Goal: Task Accomplishment & Management: Manage account settings

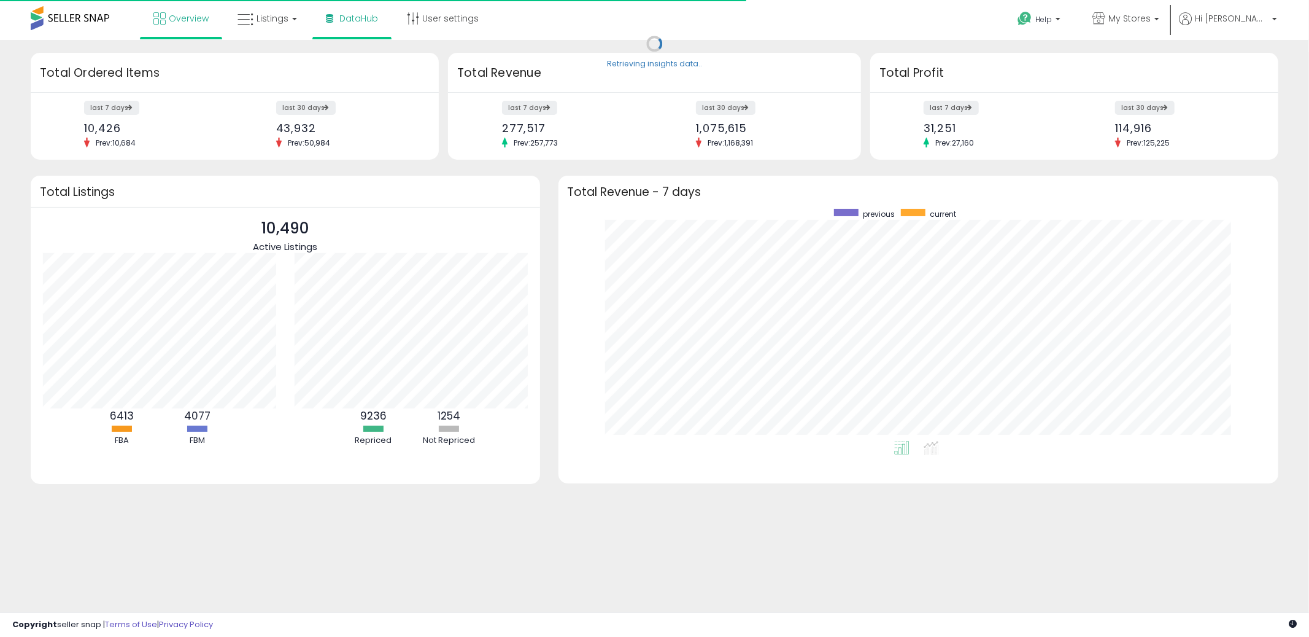
scroll to position [231, 696]
click at [301, 19] on link "Listings" at bounding box center [267, 18] width 78 height 37
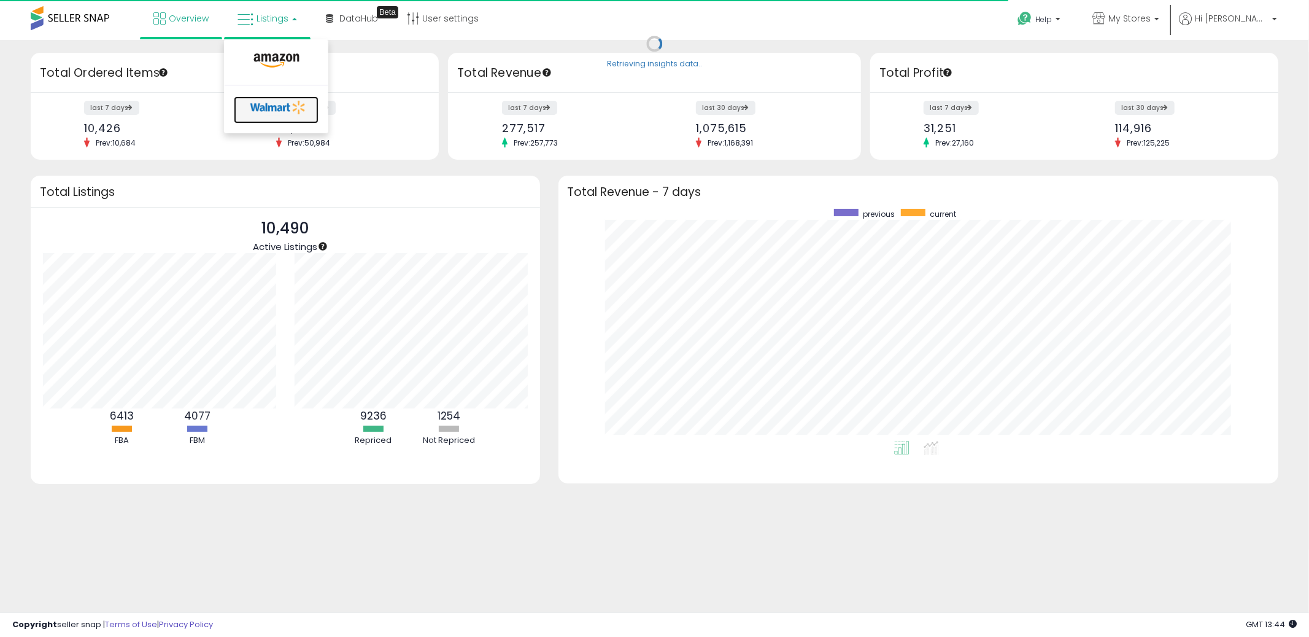
click at [279, 100] on icon at bounding box center [278, 107] width 64 height 18
click at [363, 17] on span "DataHub" at bounding box center [358, 18] width 39 height 12
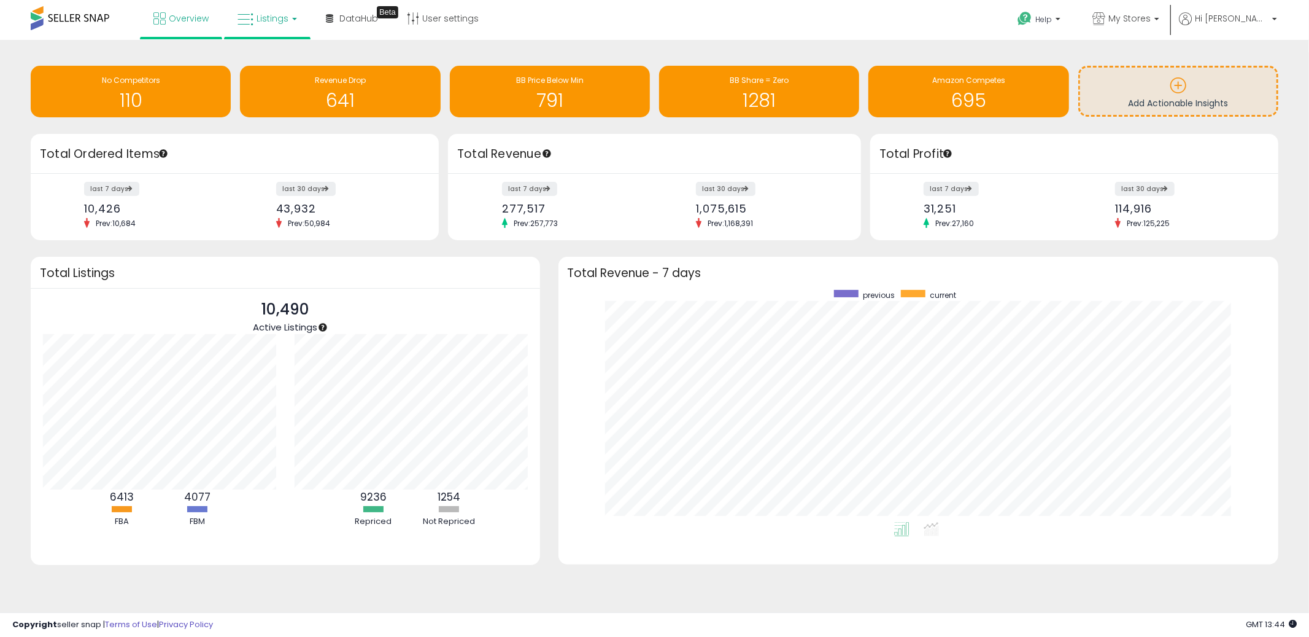
click at [294, 21] on link "Listings" at bounding box center [267, 18] width 78 height 37
click at [277, 60] on icon at bounding box center [276, 61] width 53 height 16
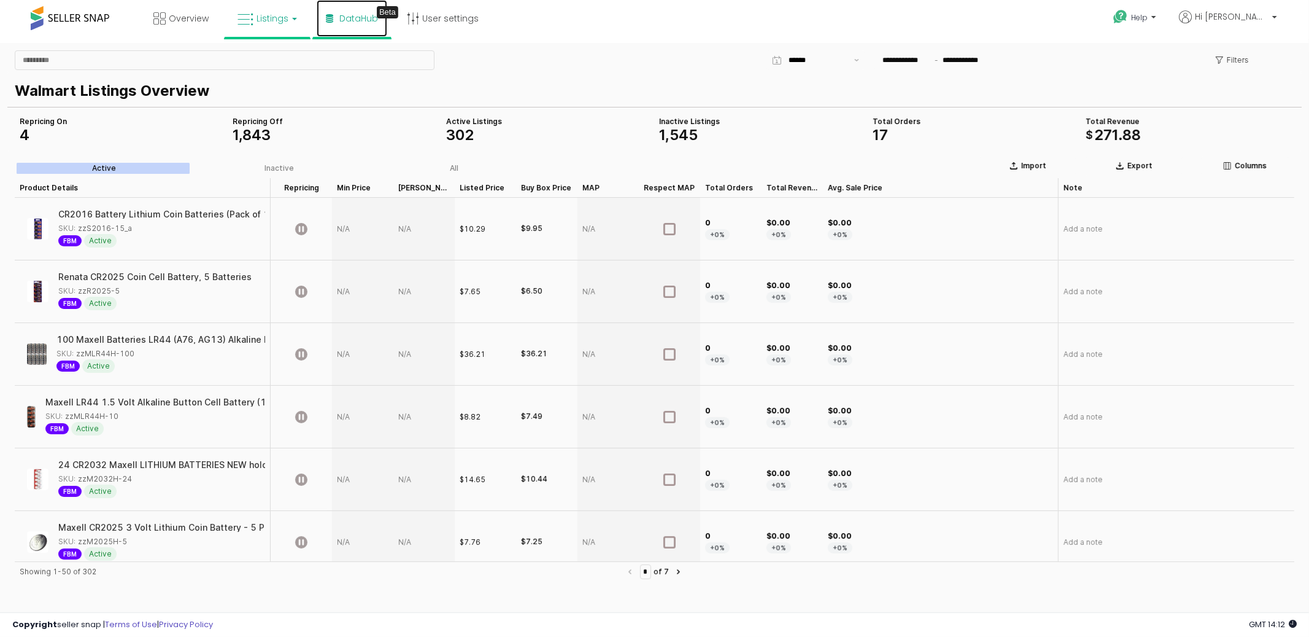
click at [358, 26] on link "DataHub Beta" at bounding box center [352, 18] width 71 height 37
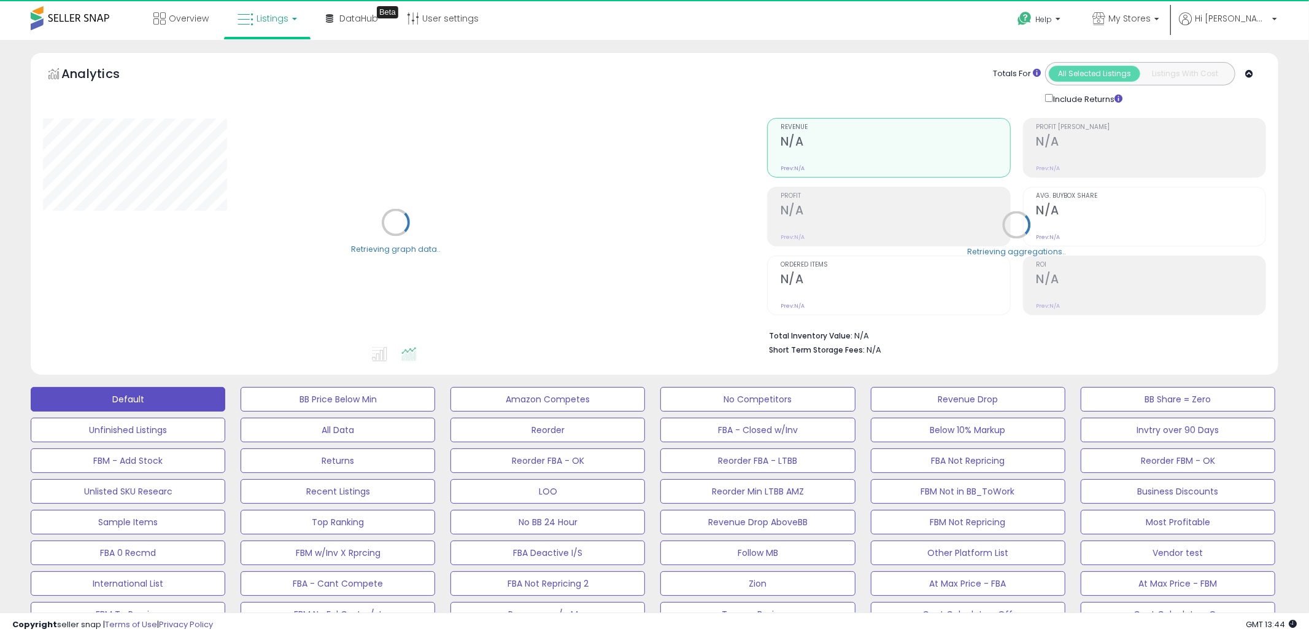
click at [282, 23] on span "Listings" at bounding box center [273, 18] width 32 height 12
click at [604, 33] on div "Overview Listings DataHub Beta" at bounding box center [424, 26] width 867 height 52
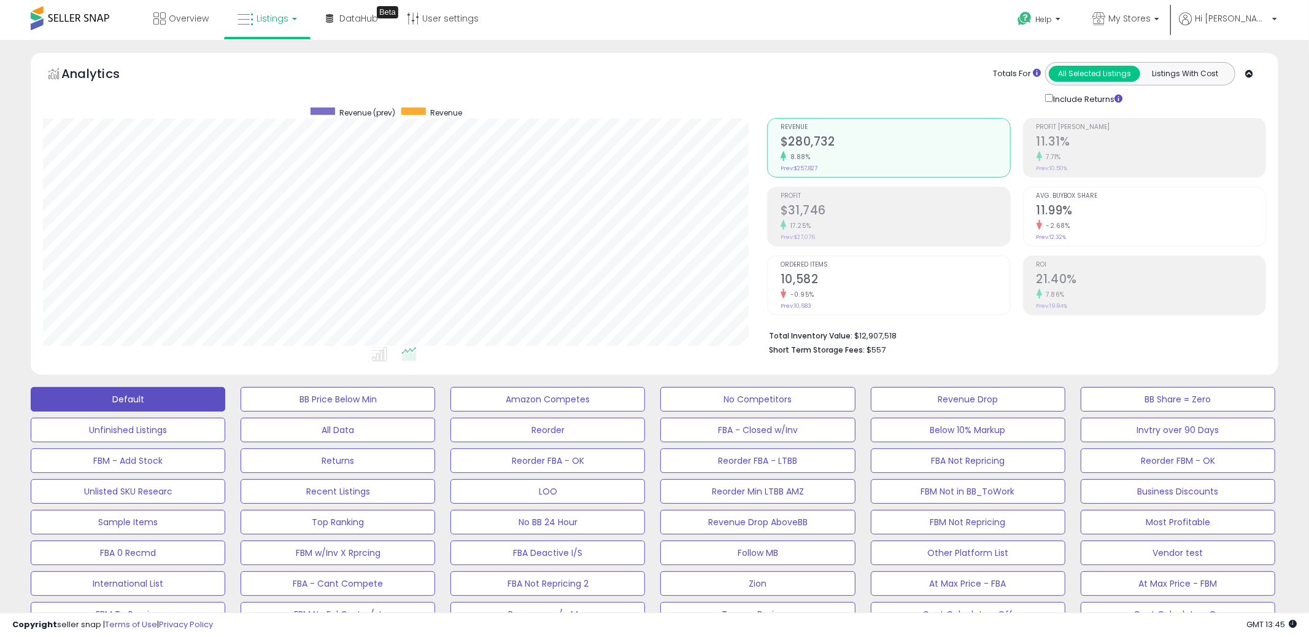
click at [285, 14] on span "Listings" at bounding box center [273, 18] width 32 height 12
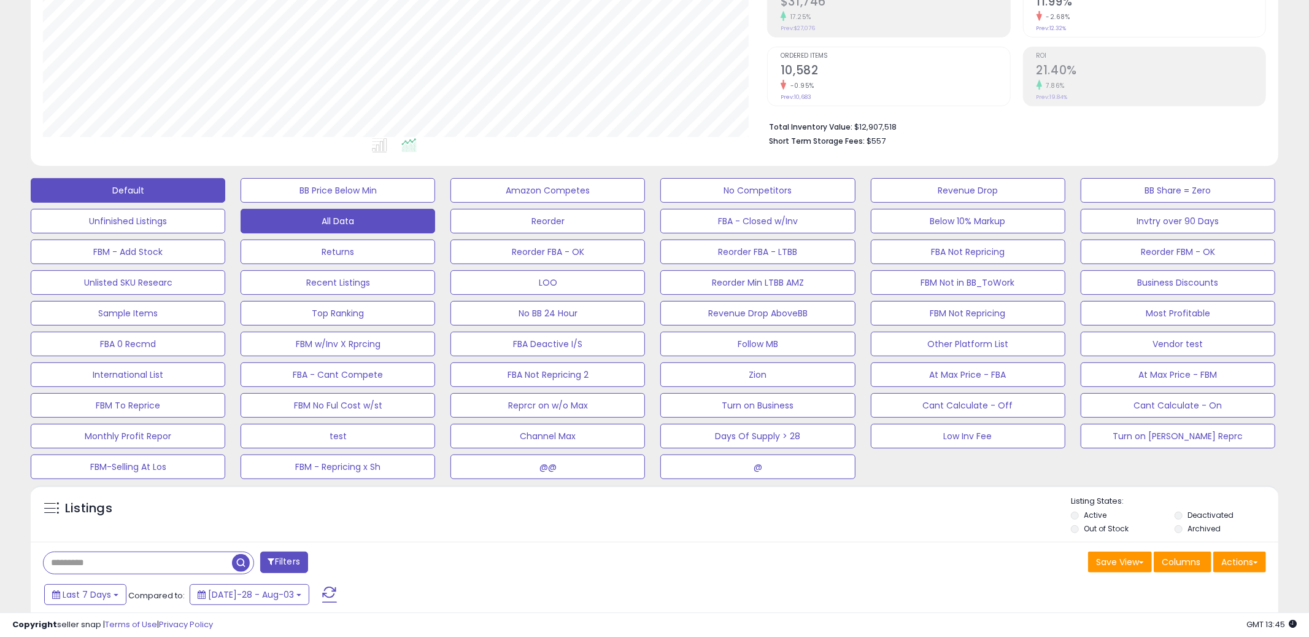
scroll to position [585, 0]
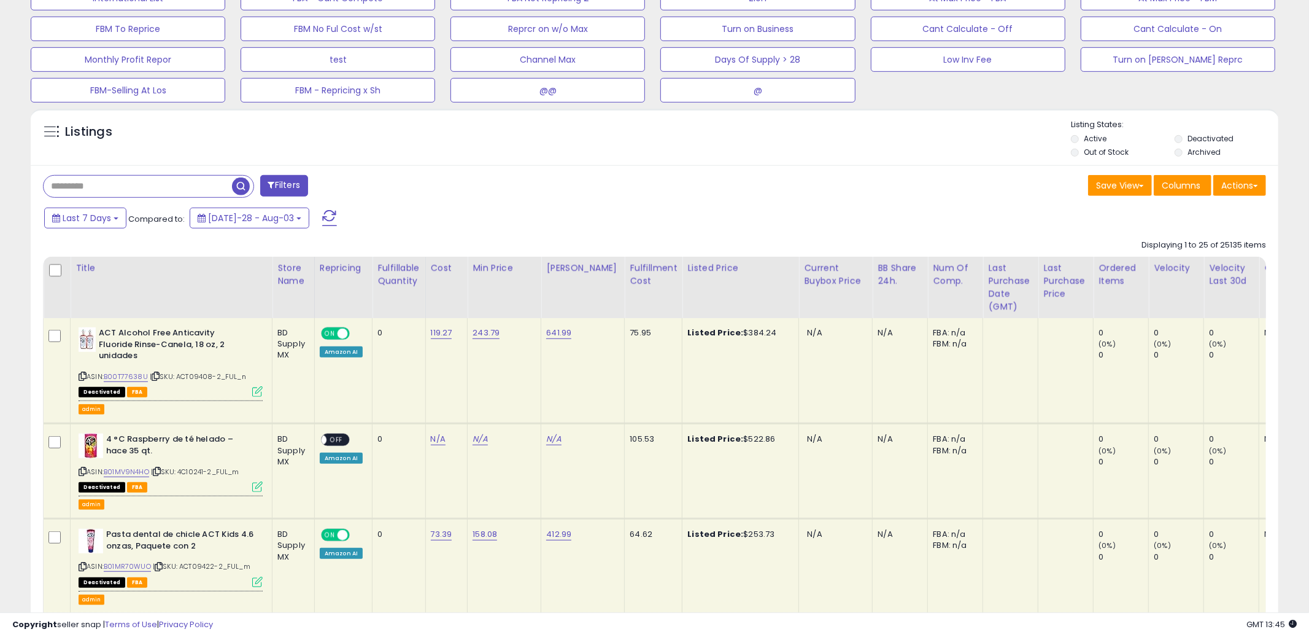
click at [261, 386] on icon at bounding box center [257, 391] width 10 height 10
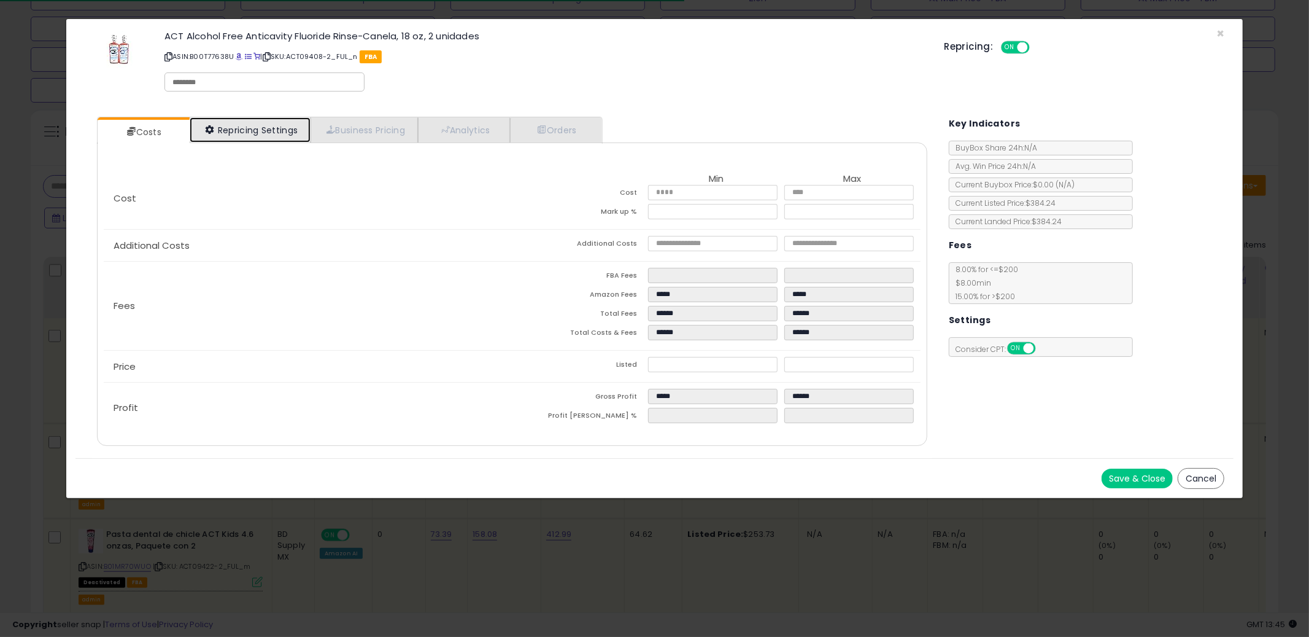
click at [287, 136] on link "Repricing Settings" at bounding box center [251, 129] width 122 height 25
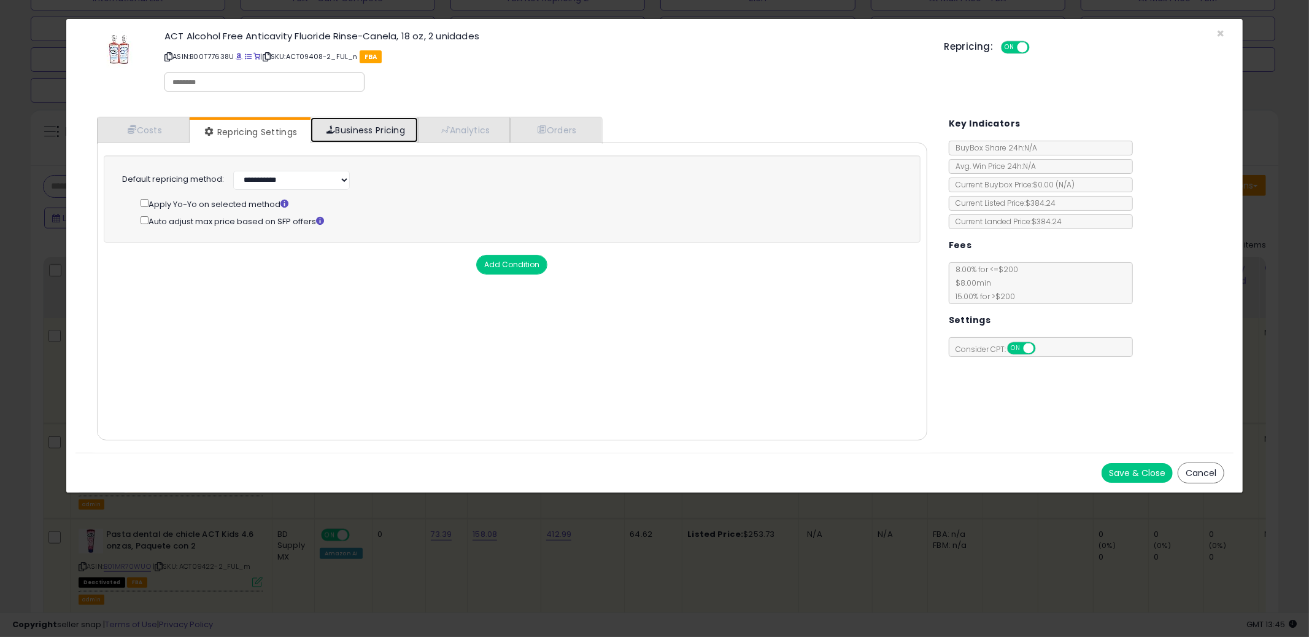
click at [347, 133] on link "Business Pricing" at bounding box center [364, 129] width 107 height 25
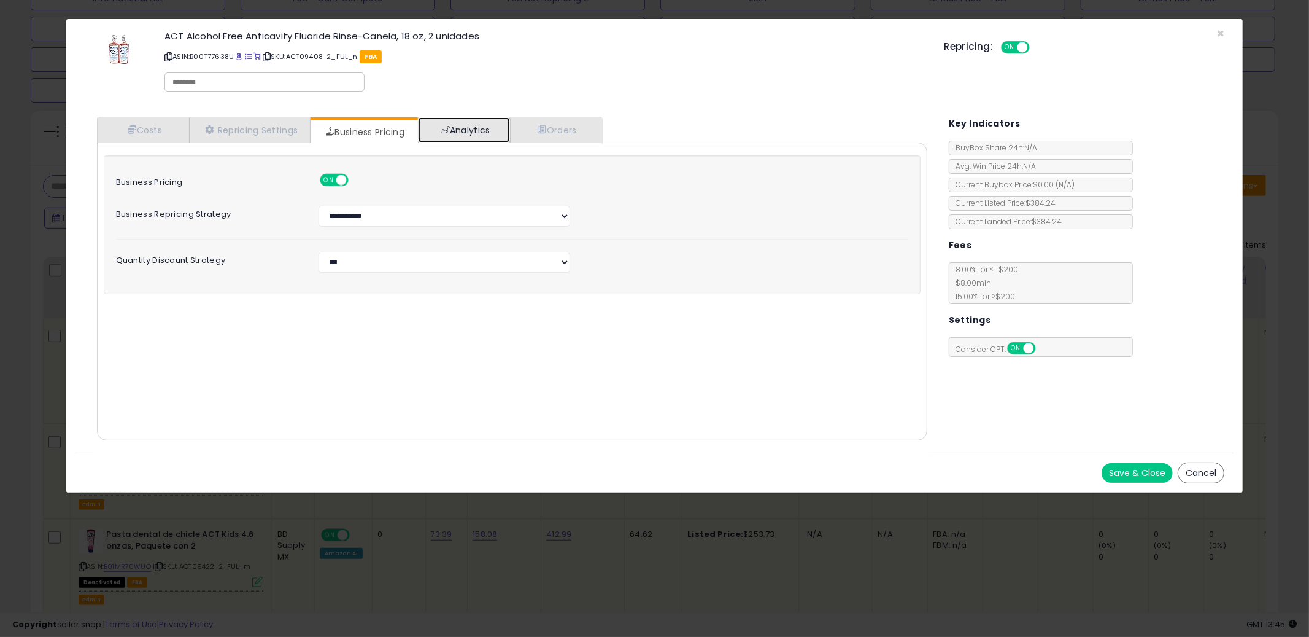
click at [460, 125] on link "Analytics" at bounding box center [464, 129] width 92 height 25
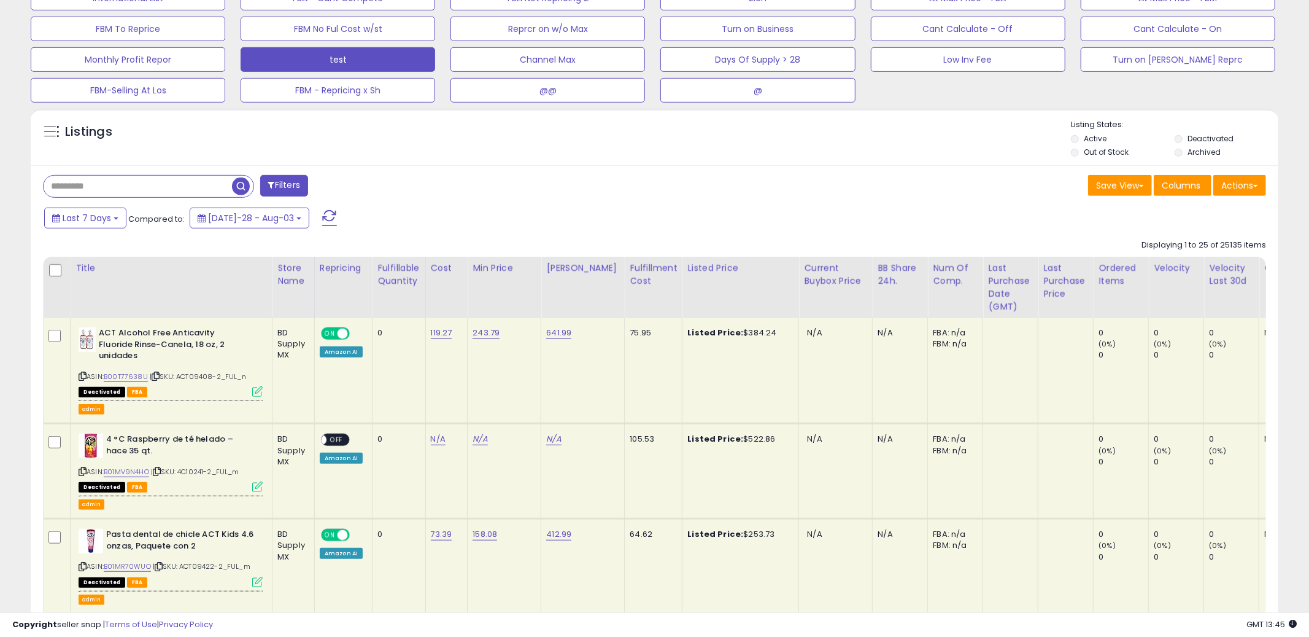
scroll to position [0, 0]
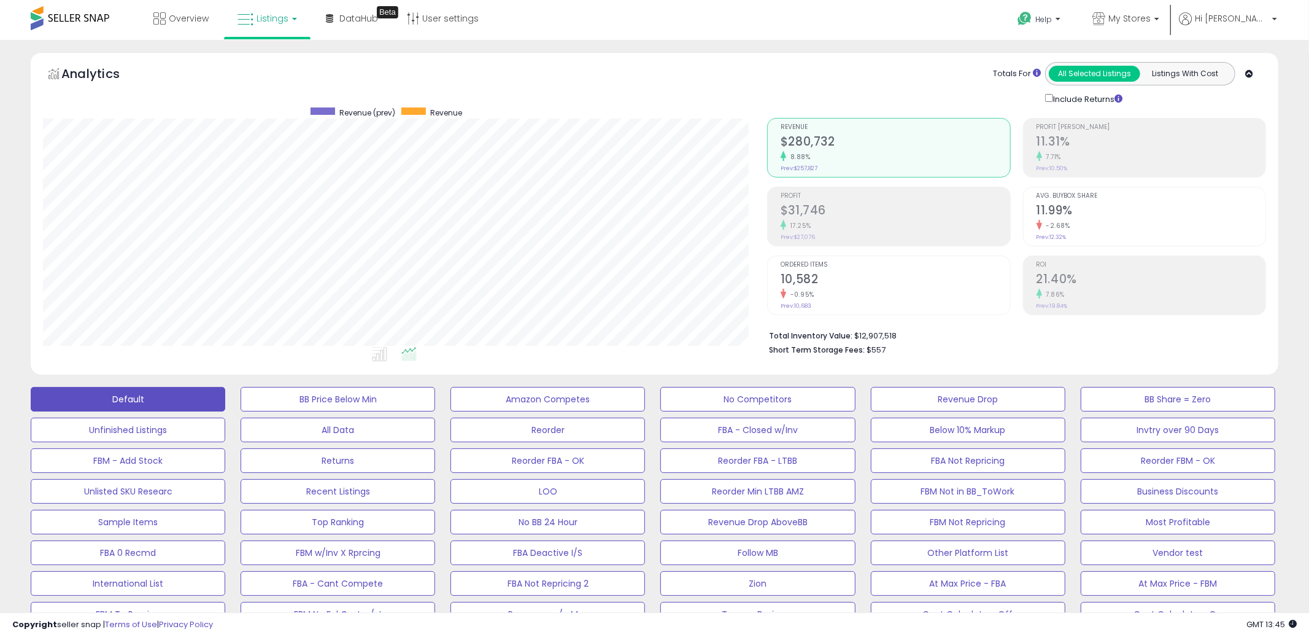
click at [277, 17] on span "Listings" at bounding box center [273, 18] width 32 height 12
click at [261, 101] on icon at bounding box center [278, 107] width 64 height 18
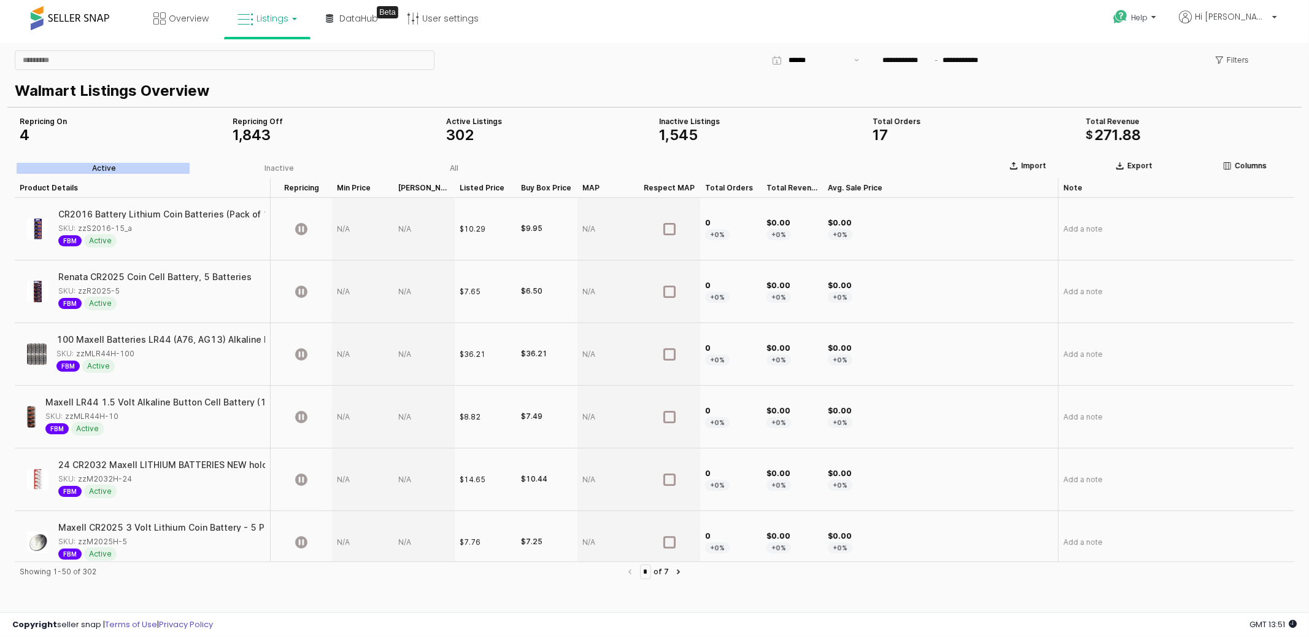
click at [244, 27] on icon at bounding box center [246, 20] width 16 height 16
click at [269, 62] on icon at bounding box center [276, 61] width 53 height 16
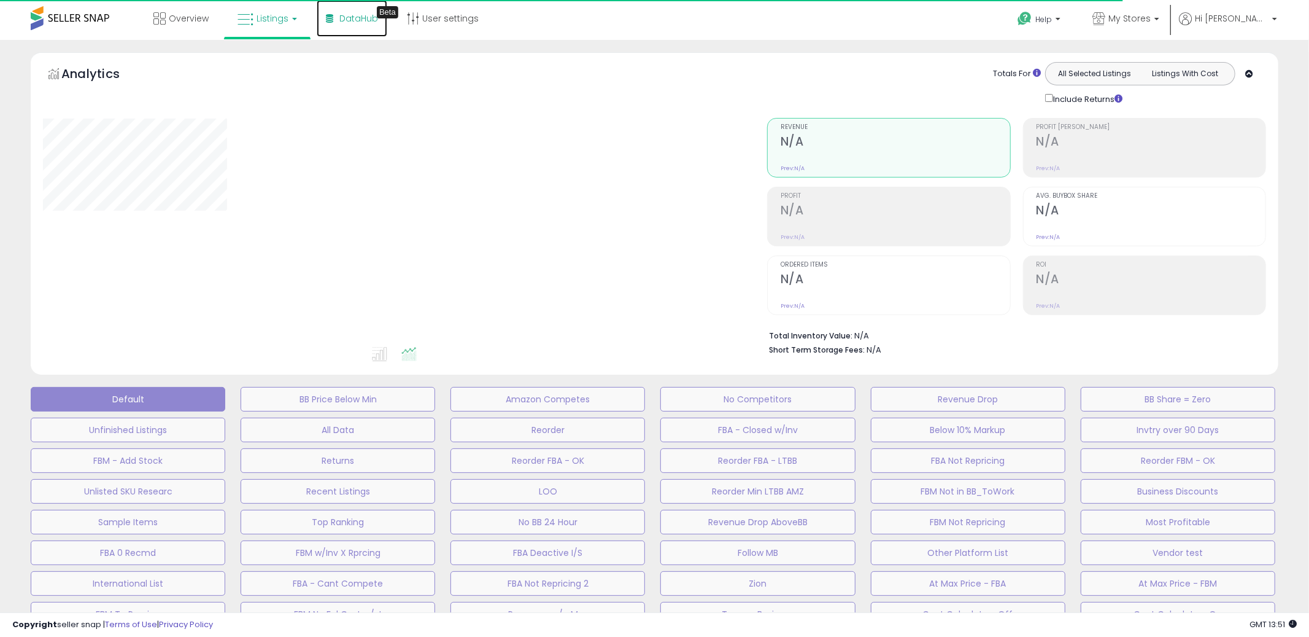
click at [358, 12] on span "DataHub" at bounding box center [358, 18] width 39 height 12
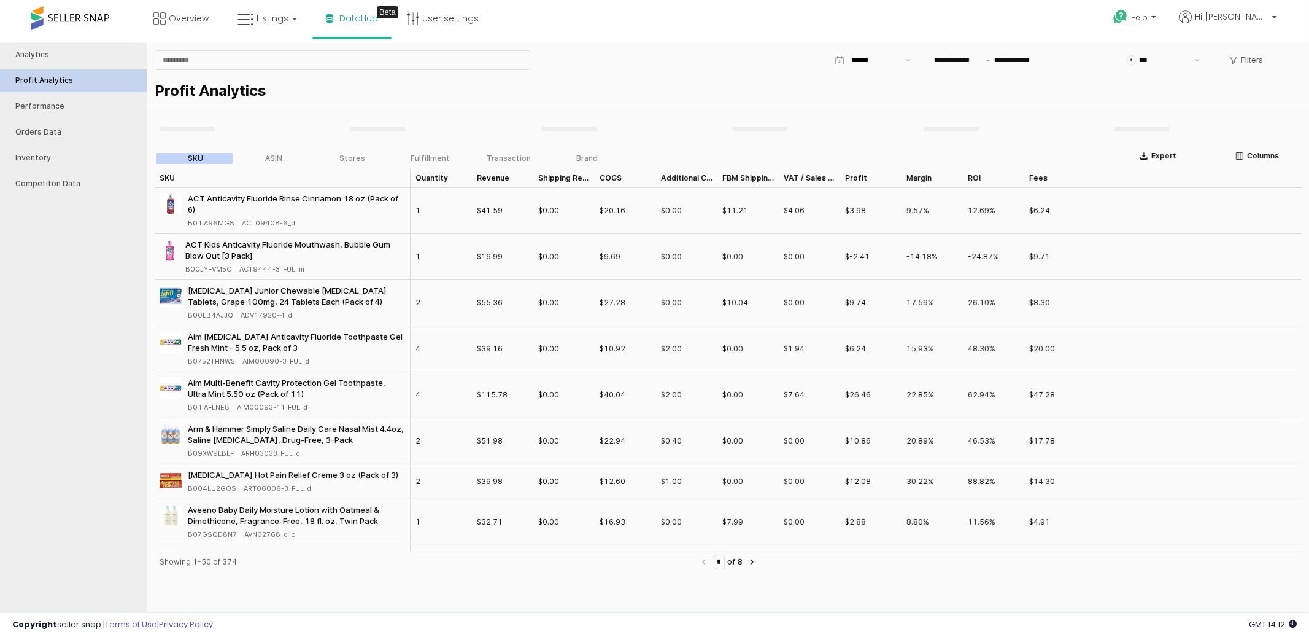
type input "***"
